Goal: Find specific page/section: Find specific page/section

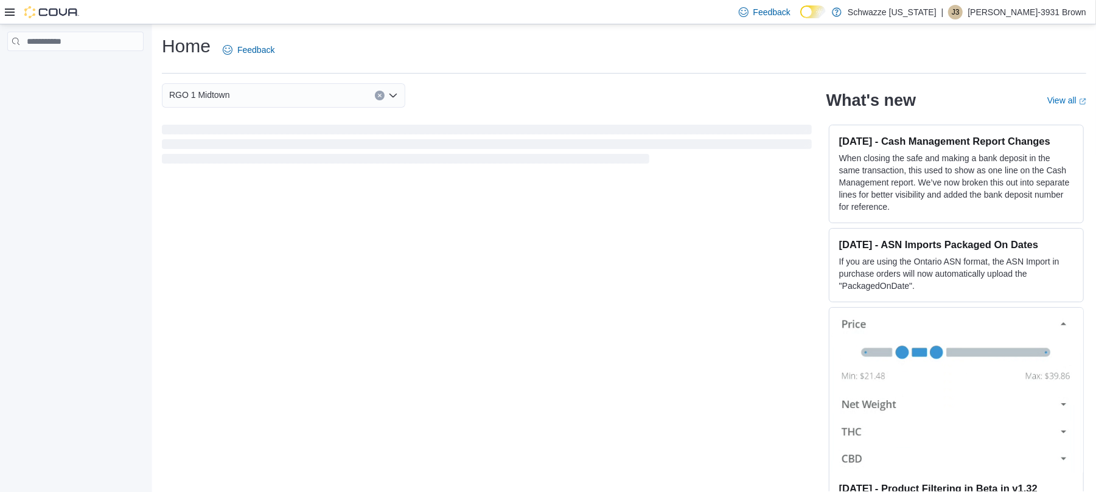
click at [16, 13] on div at bounding box center [42, 12] width 74 height 12
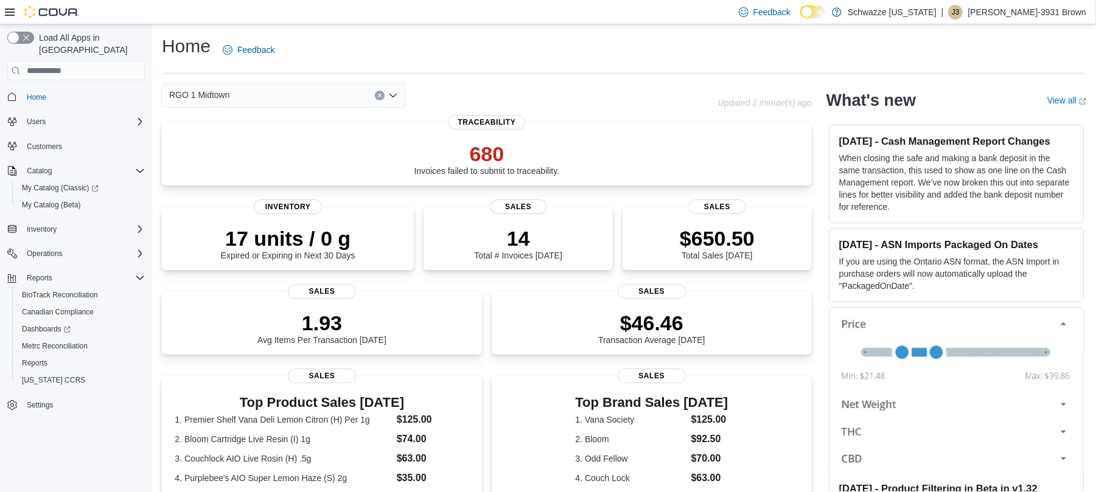
click at [11, 10] on icon at bounding box center [10, 12] width 10 height 10
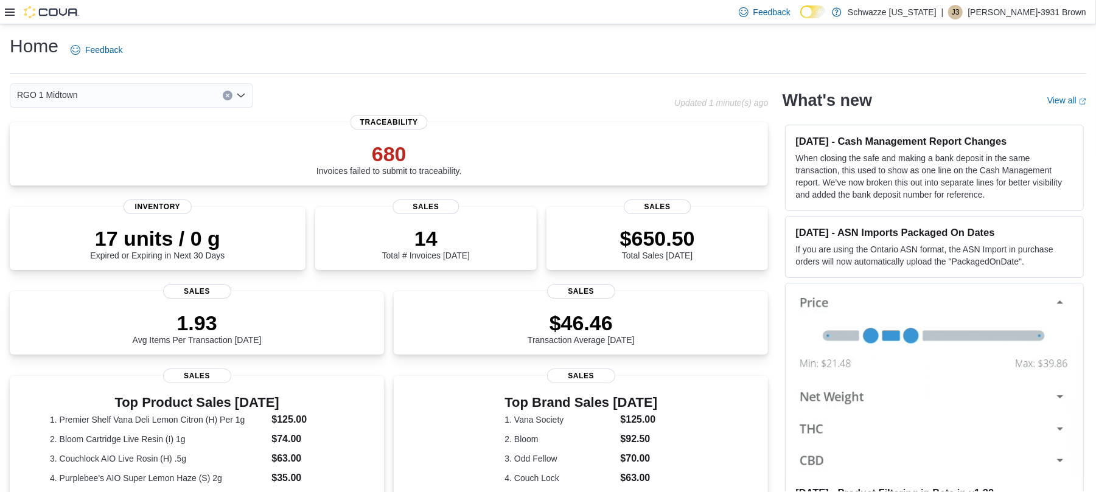
drag, startPoint x: 11, startPoint y: 10, endPoint x: 13, endPoint y: 44, distance: 34.2
click at [13, 44] on div "Feedback Dark Mode Schwazze New Mexico | J3 Javon-3931 Brown Home Feedback RGO …" at bounding box center [548, 399] width 1096 height 798
click at [13, 44] on h1 "Home" at bounding box center [34, 46] width 49 height 24
click at [7, 10] on icon at bounding box center [10, 12] width 10 height 10
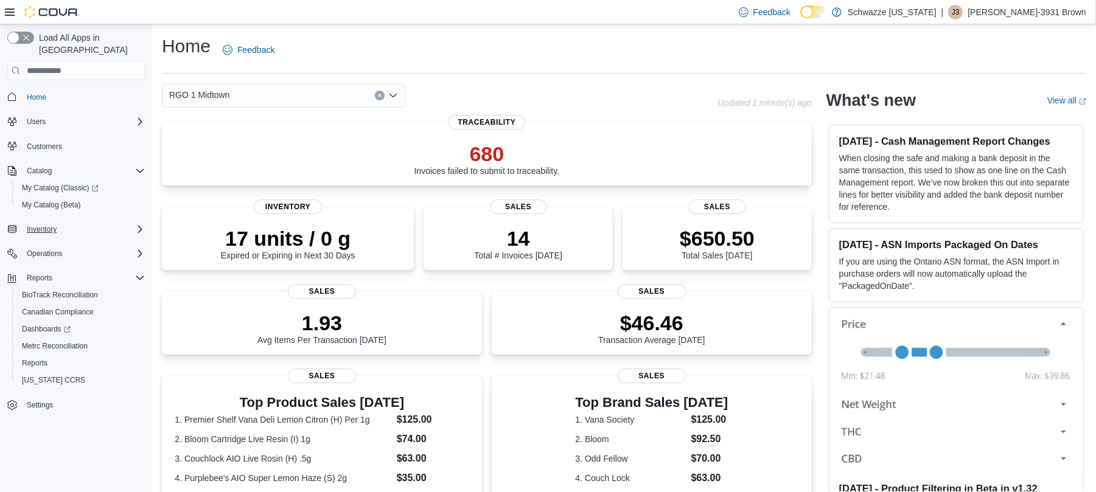
click at [63, 222] on div "Inventory" at bounding box center [83, 229] width 123 height 15
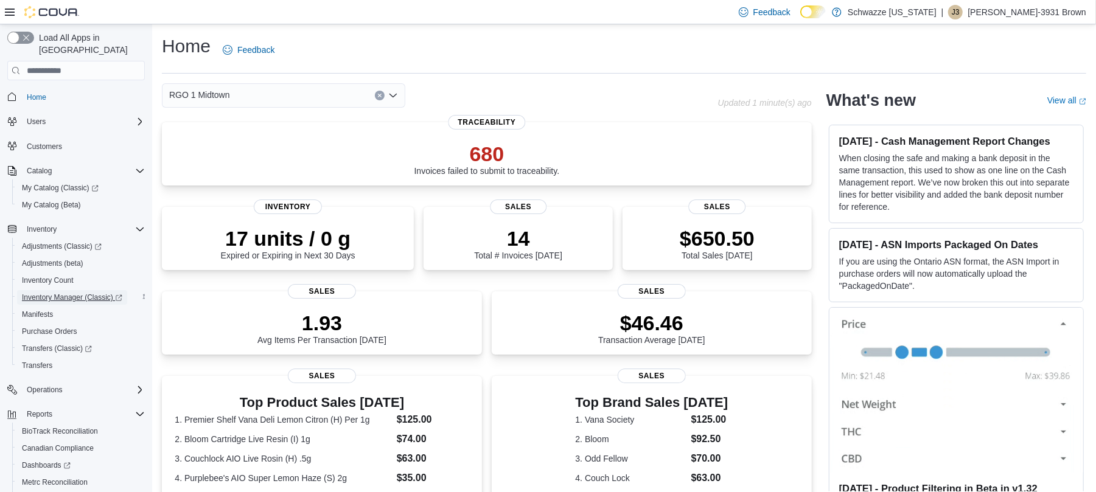
click at [62, 293] on span "Inventory Manager (Classic)" at bounding box center [72, 298] width 100 height 10
